Goal: Navigation & Orientation: Find specific page/section

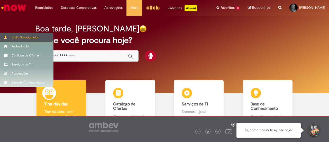
click at [20, 36] on div "Visão Solucionador" at bounding box center [27, 37] width 54 height 9
click at [22, 37] on div "Visão Solucionador" at bounding box center [27, 37] width 54 height 9
click at [29, 38] on div "Visão Solucionador" at bounding box center [27, 37] width 54 height 9
